Goal: Find specific page/section: Find specific page/section

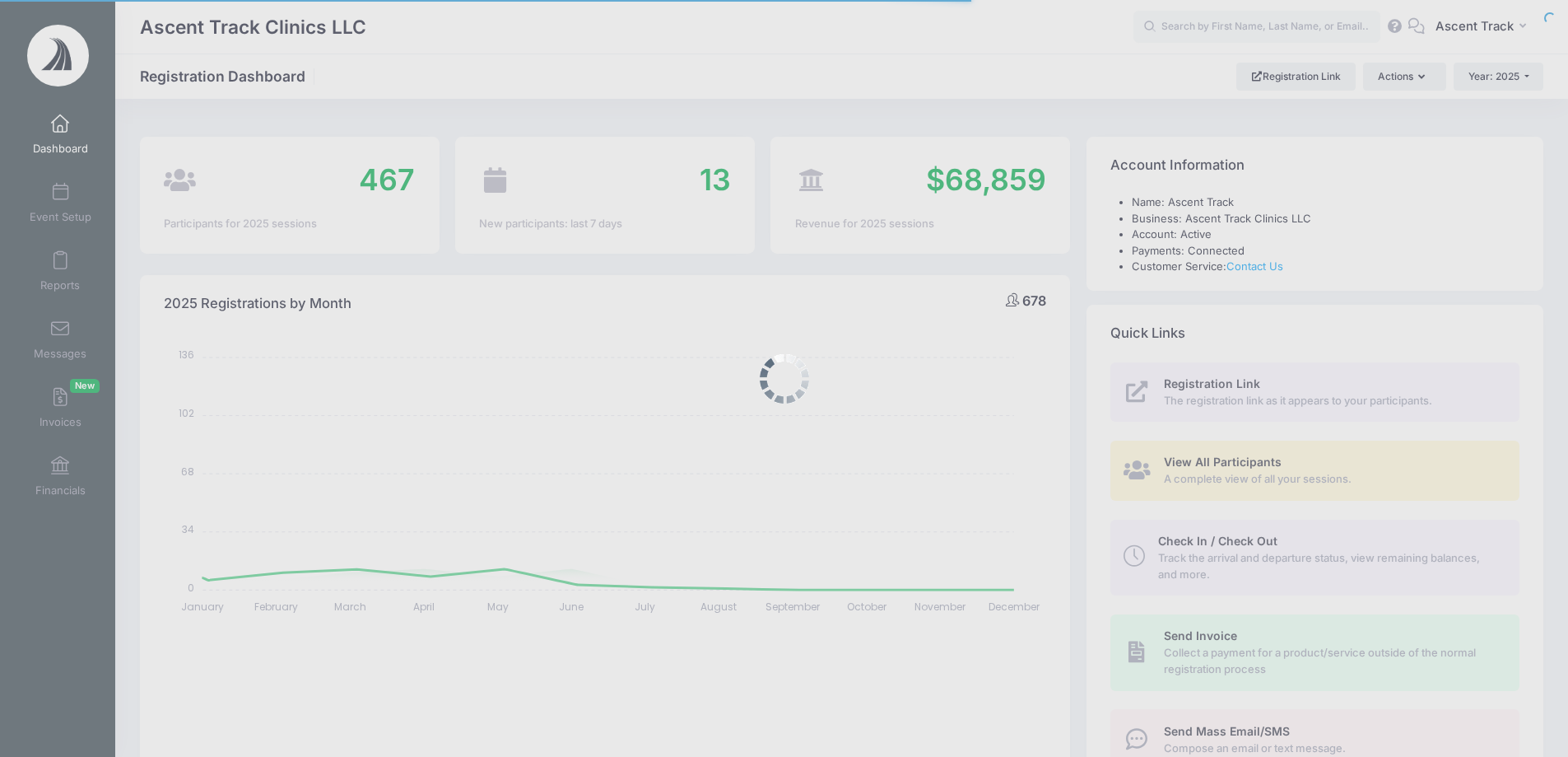
select select
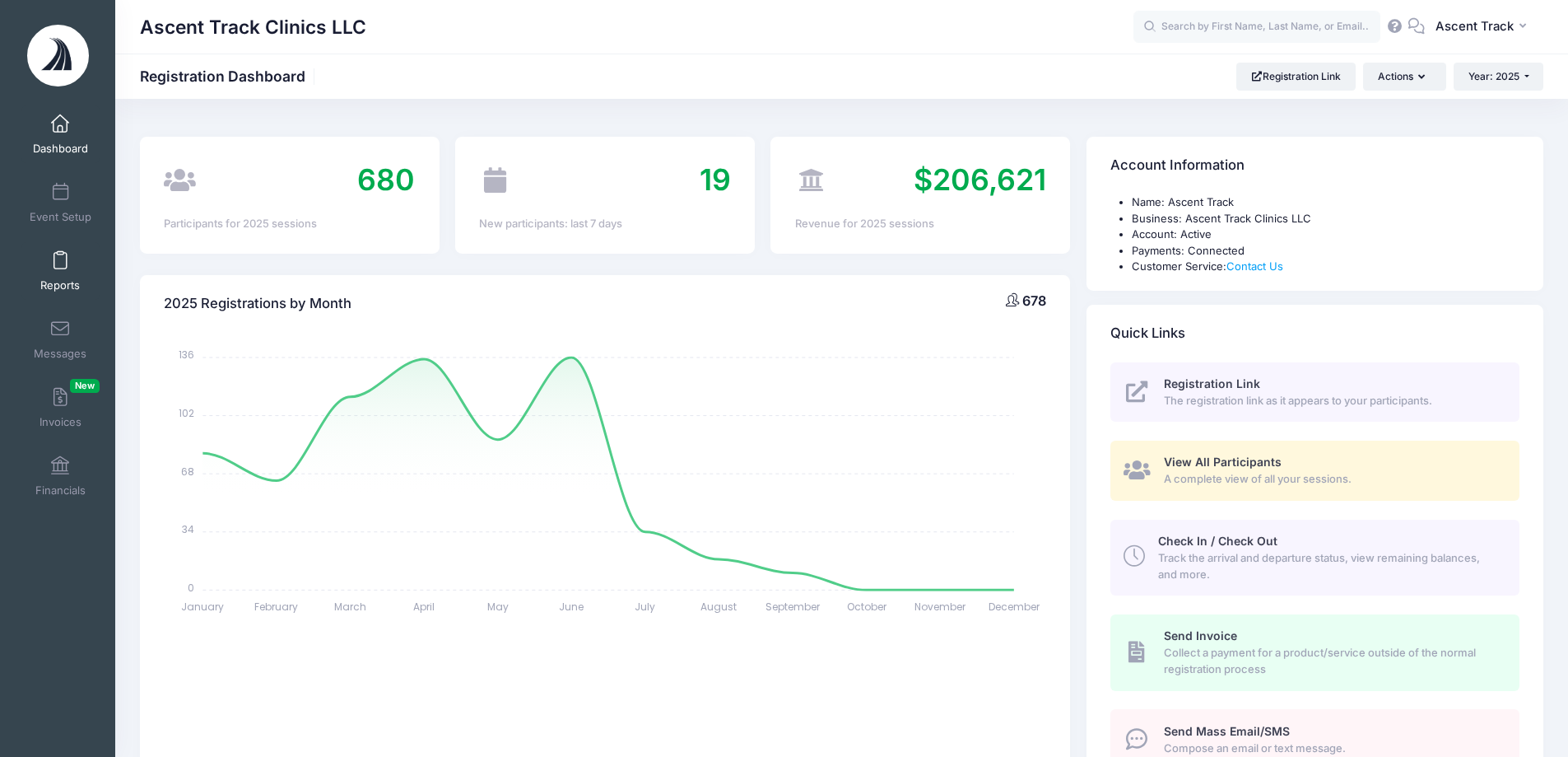
click at [69, 268] on link "Reports" at bounding box center [60, 271] width 78 height 58
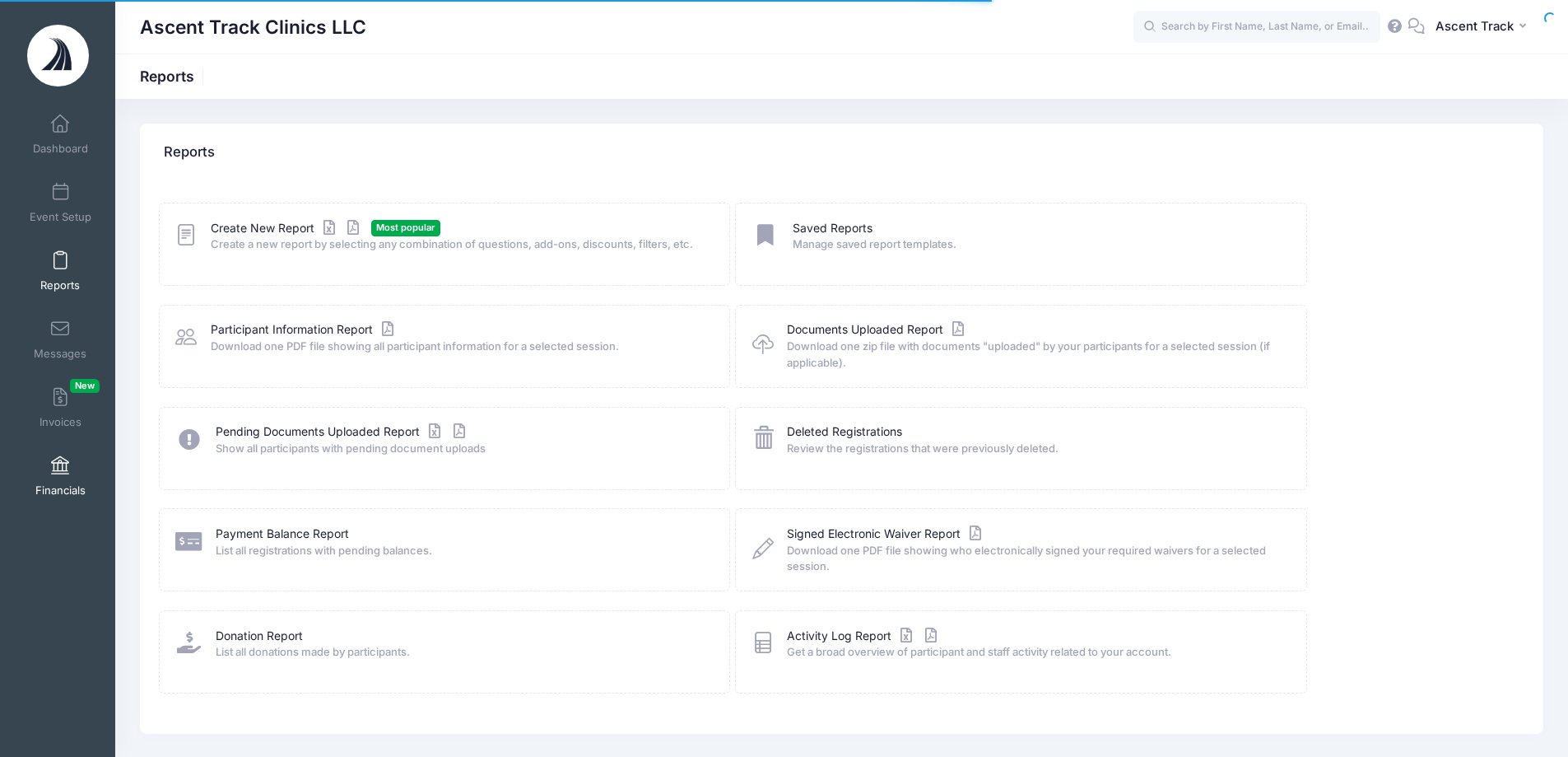
click at [44, 487] on span "Financials" at bounding box center [60, 491] width 51 height 14
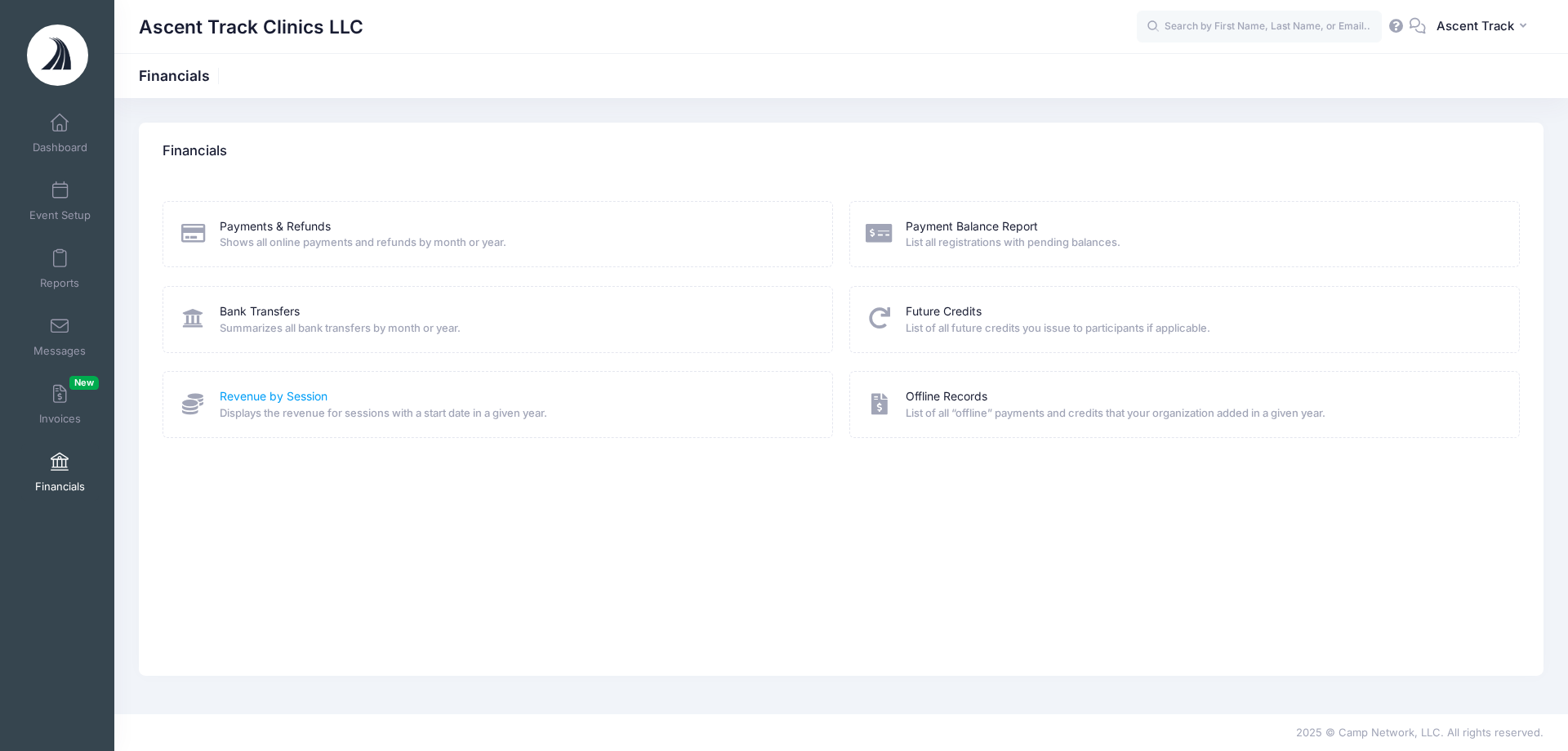
click at [308, 395] on link "Revenue by Session" at bounding box center [274, 396] width 107 height 17
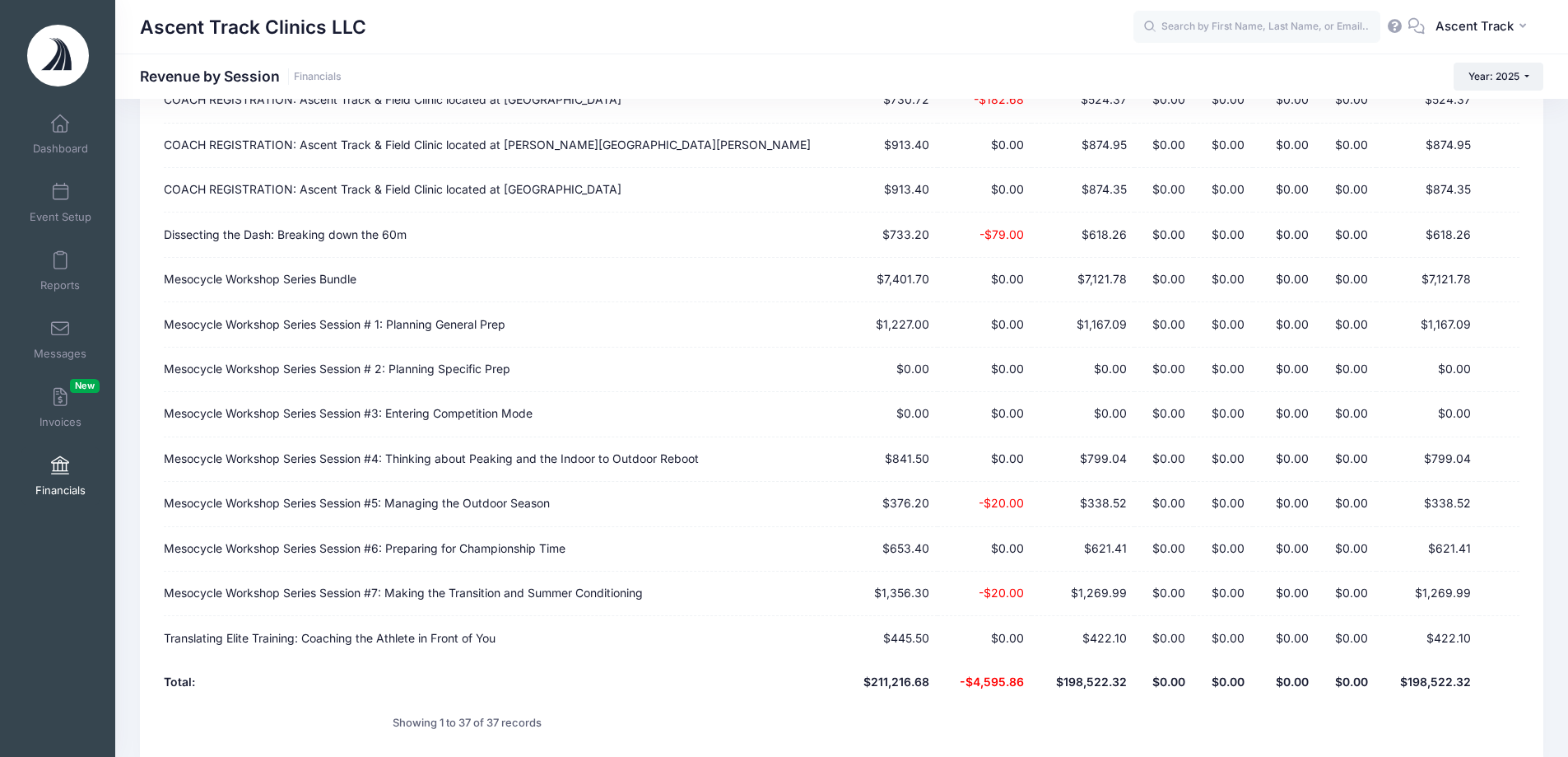
scroll to position [1205, 0]
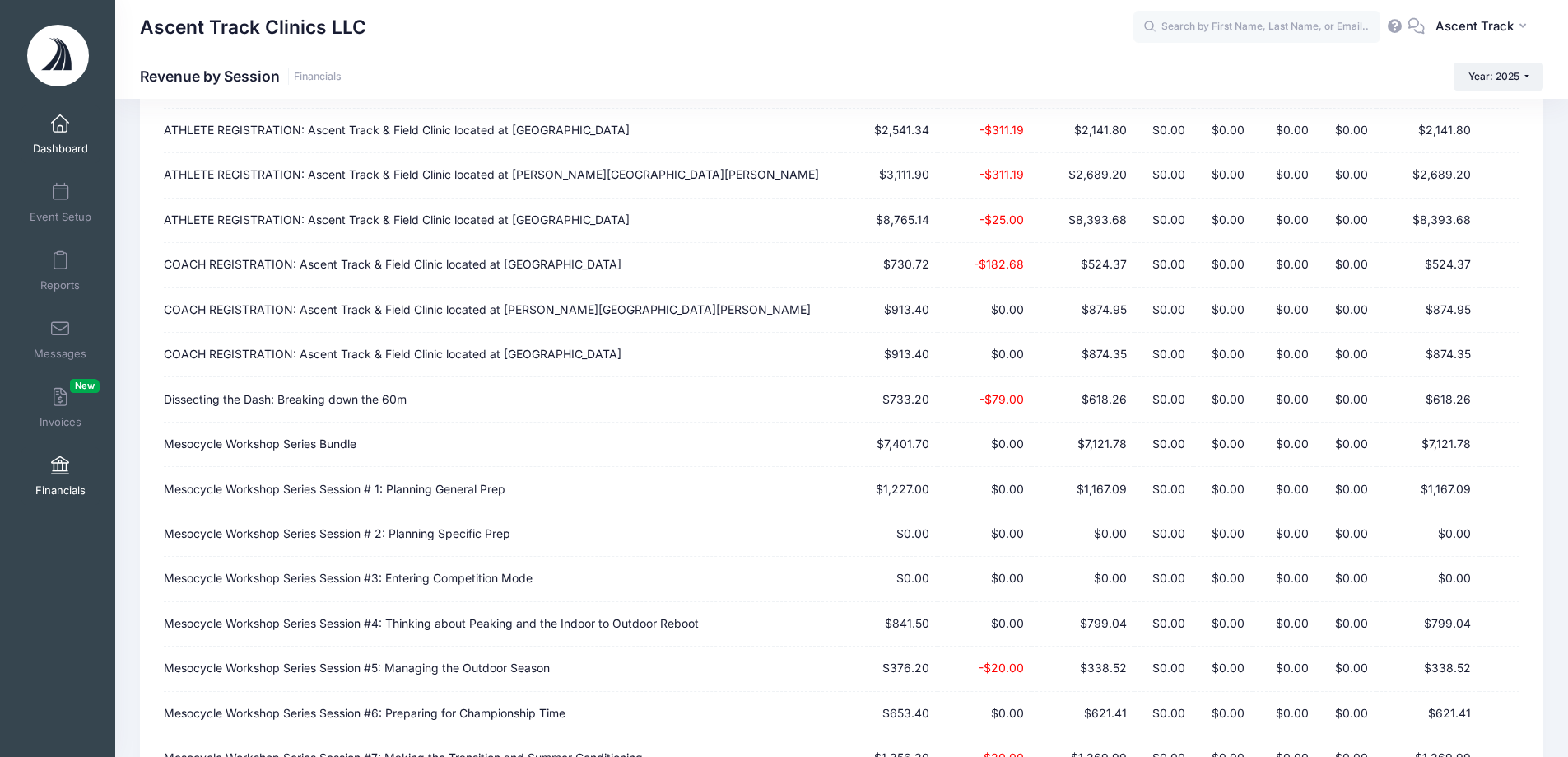
click at [37, 143] on span "Dashboard" at bounding box center [60, 149] width 55 height 14
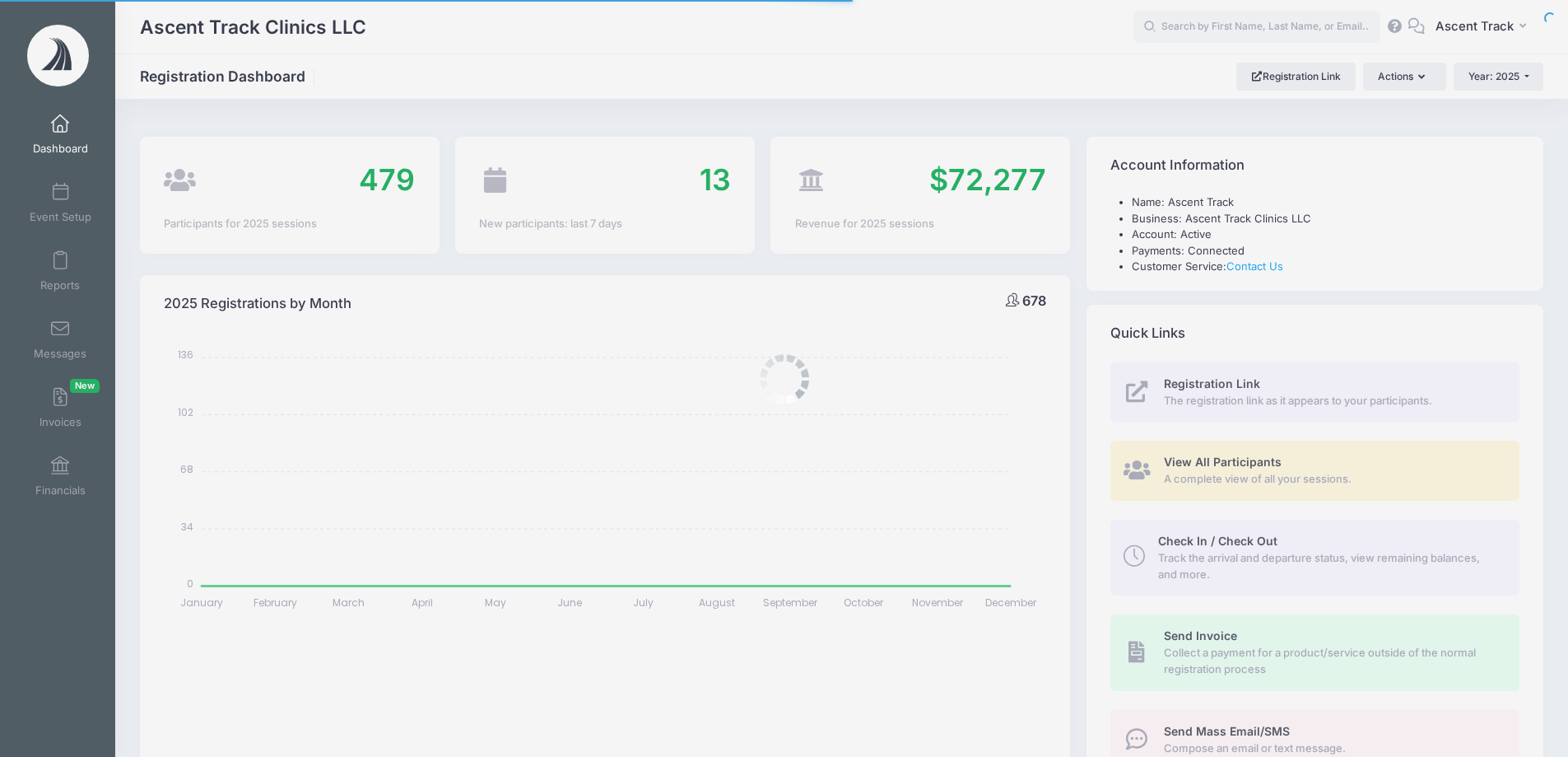
select select
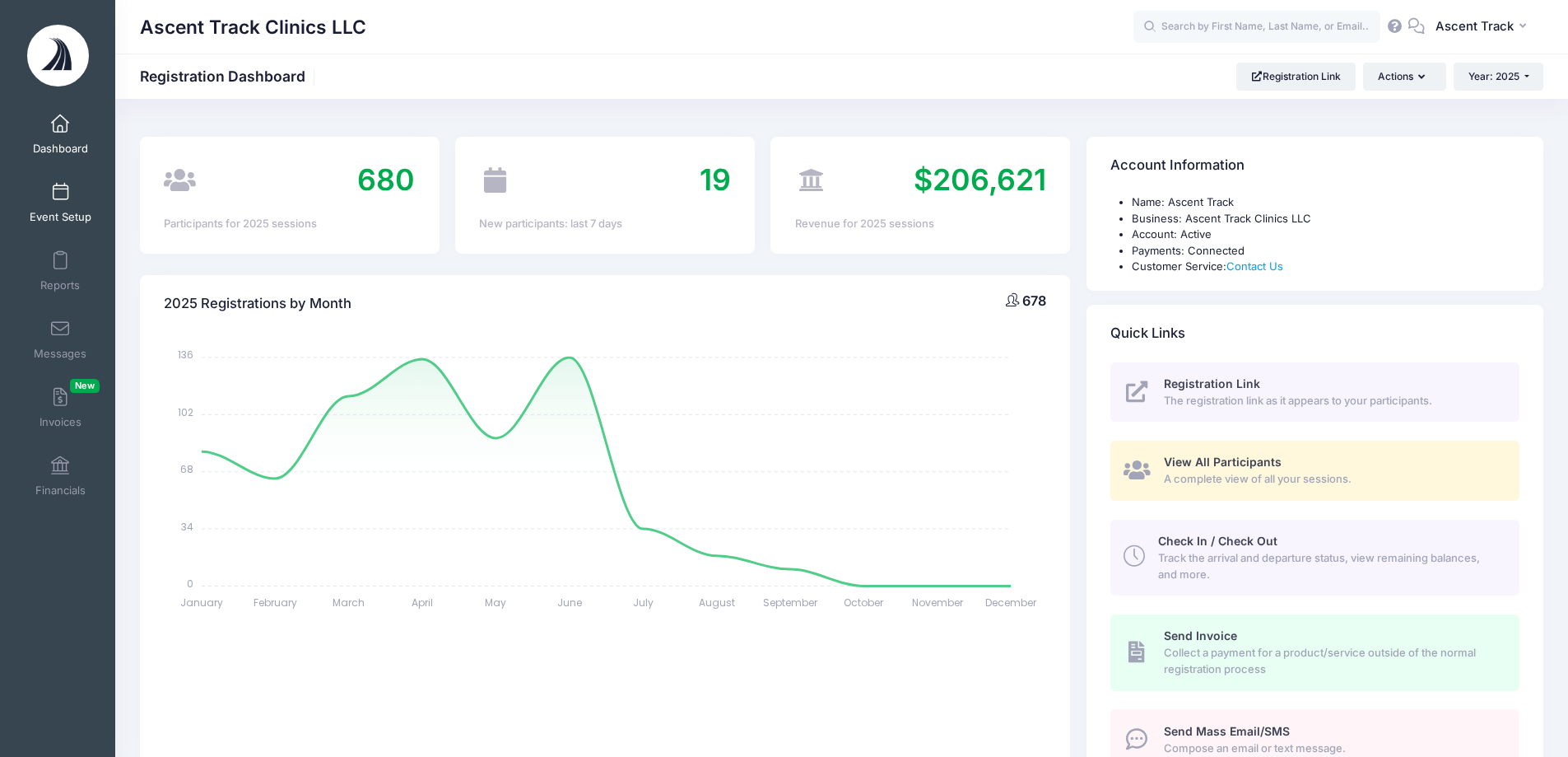
click at [60, 196] on span at bounding box center [60, 193] width 0 height 18
